Goal: Navigation & Orientation: Find specific page/section

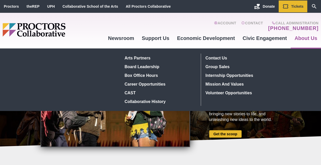
click at [308, 39] on link "About Us" at bounding box center [306, 38] width 30 height 14
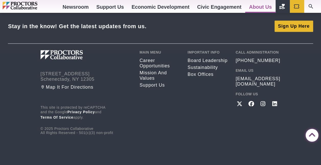
scroll to position [507, 0]
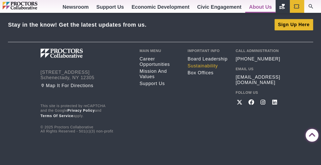
click at [203, 65] on link "Sustainability" at bounding box center [208, 65] width 40 height 5
